Goal: Transaction & Acquisition: Obtain resource

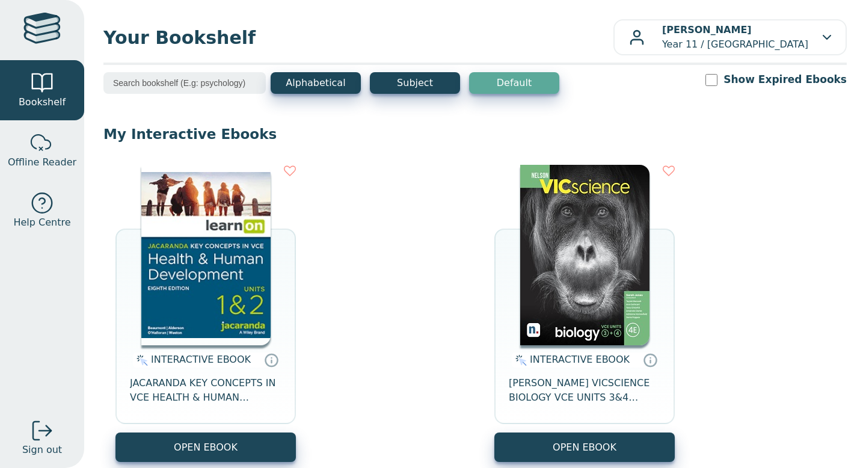
scroll to position [244, 0]
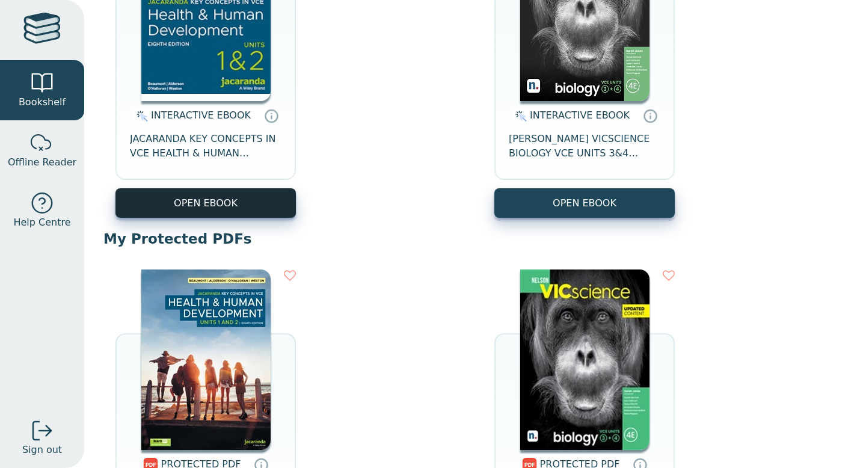
click at [255, 216] on button "OPEN EBOOK" at bounding box center [205, 202] width 180 height 29
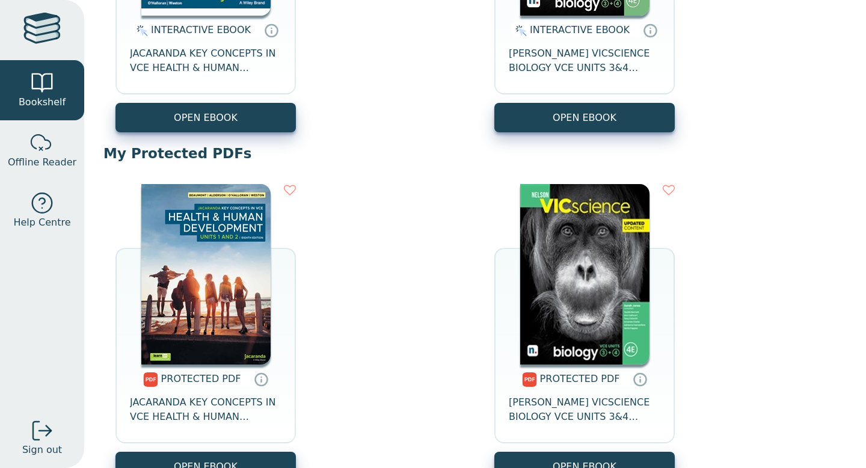
scroll to position [433, 0]
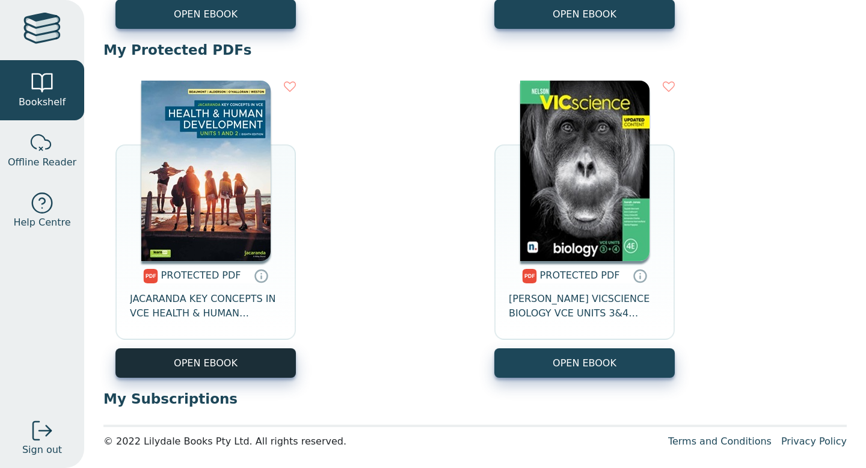
click at [239, 349] on link "OPEN EBOOK" at bounding box center [205, 362] width 180 height 29
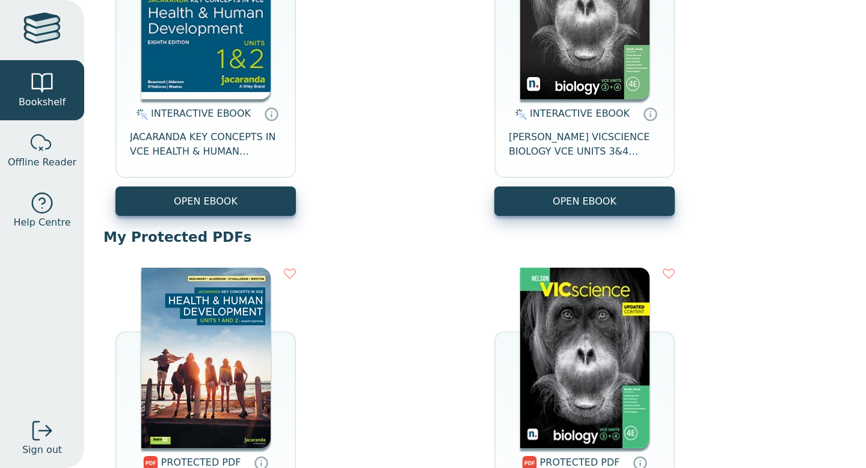
scroll to position [234, 0]
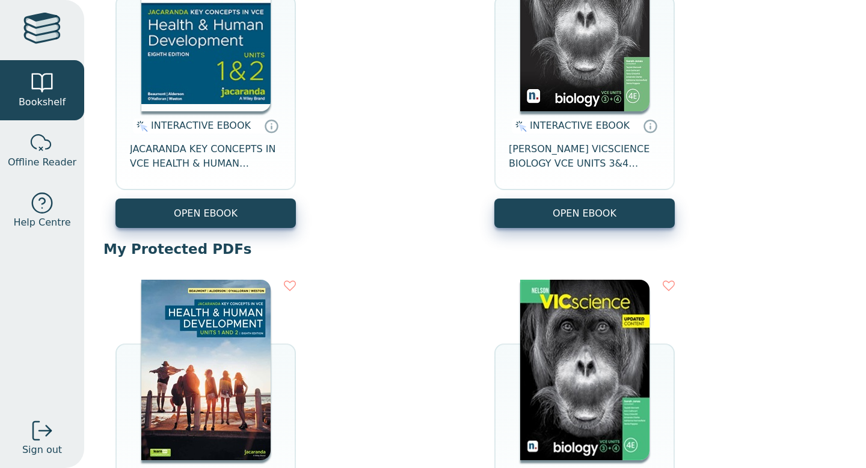
click at [260, 198] on div "INTERACTIVE EBOOK JACARANDA KEY CONCEPTS IN VCE HEALTH & HUMAN DEVELOPMENT UNIT…" at bounding box center [205, 154] width 180 height 87
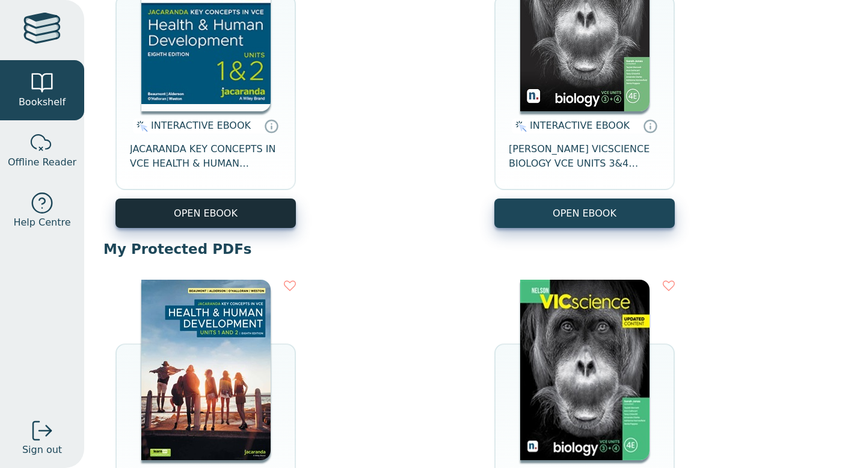
click at [260, 215] on button "OPEN EBOOK" at bounding box center [205, 212] width 180 height 29
